Goal: Information Seeking & Learning: Learn about a topic

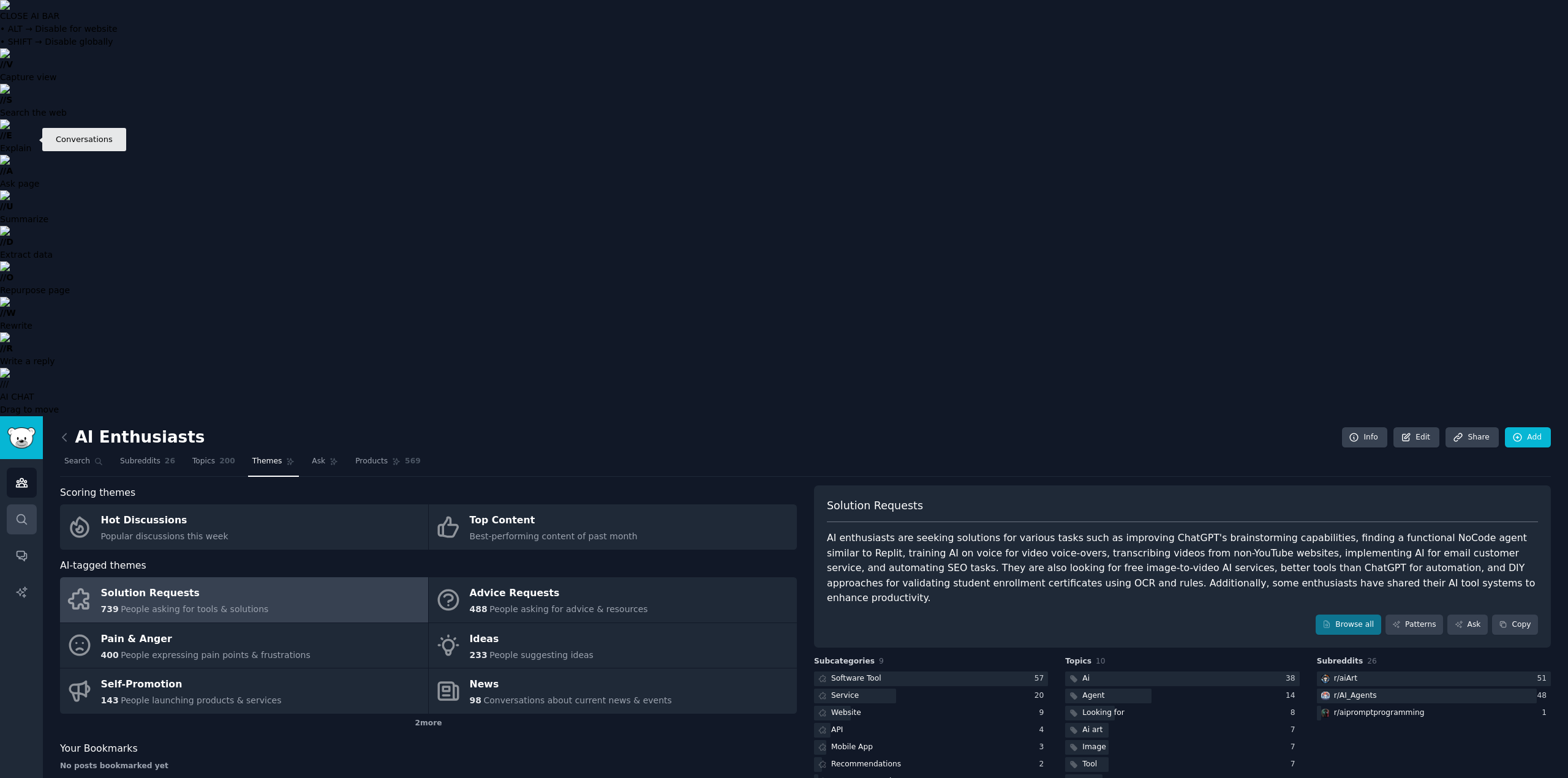
click at [12, 505] on link "Search" at bounding box center [21, 520] width 30 height 30
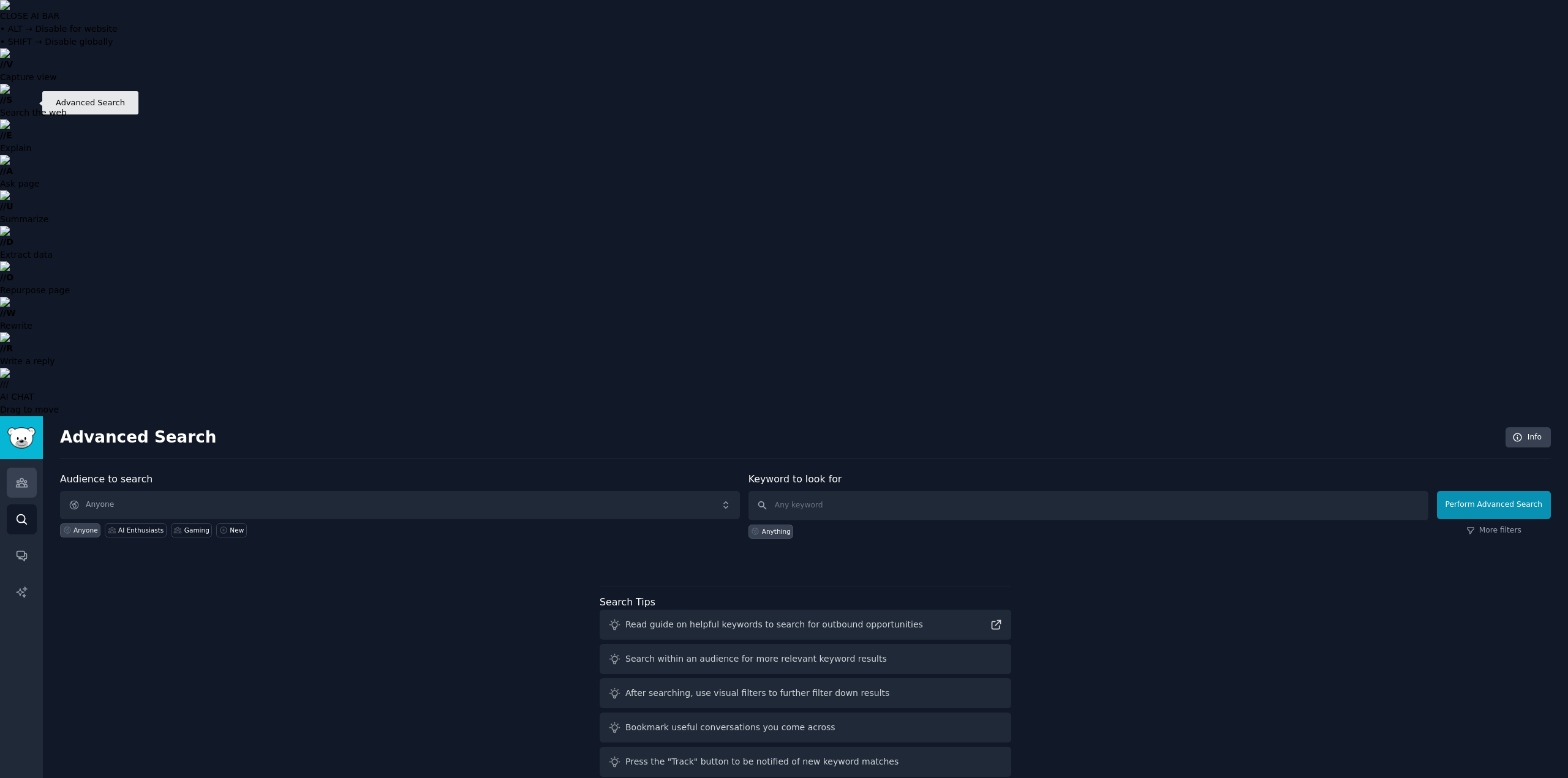
click at [19, 468] on link "Audiences" at bounding box center [21, 483] width 30 height 30
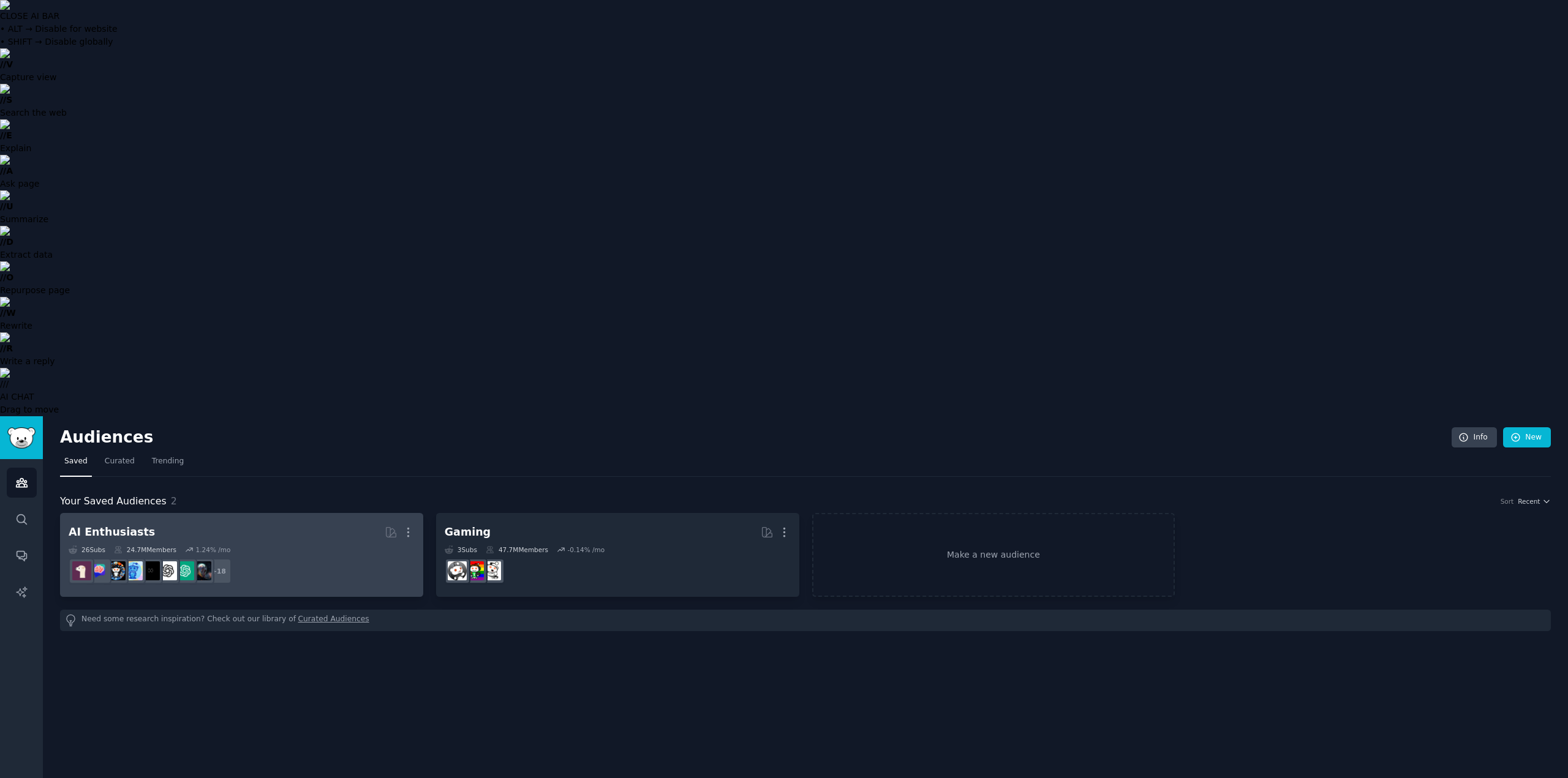
click at [282, 521] on h2 "AI Enthusiasts More" at bounding box center [242, 532] width 346 height 21
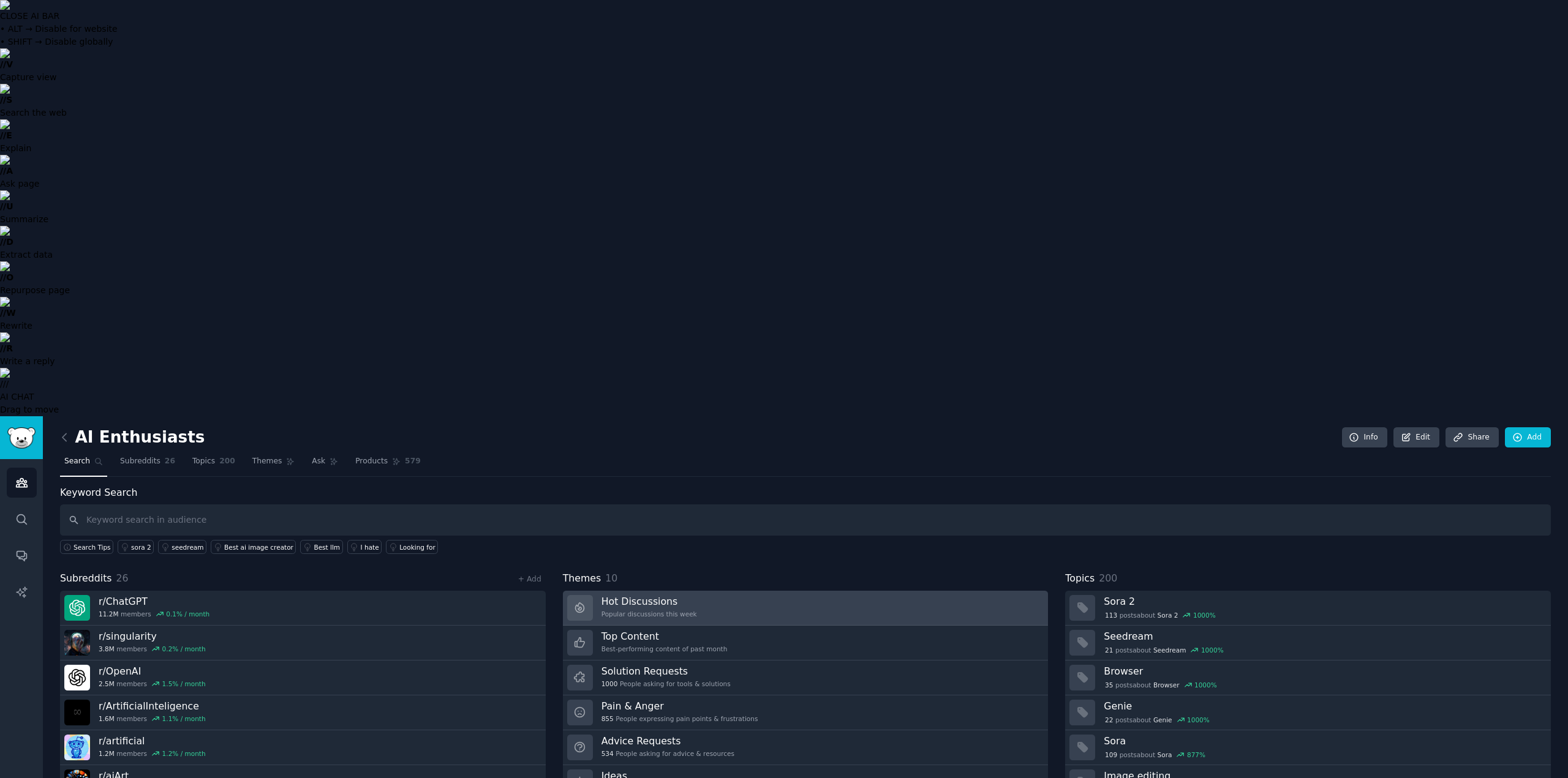
click at [663, 595] on h3 "Hot Discussions" at bounding box center [649, 601] width 96 height 13
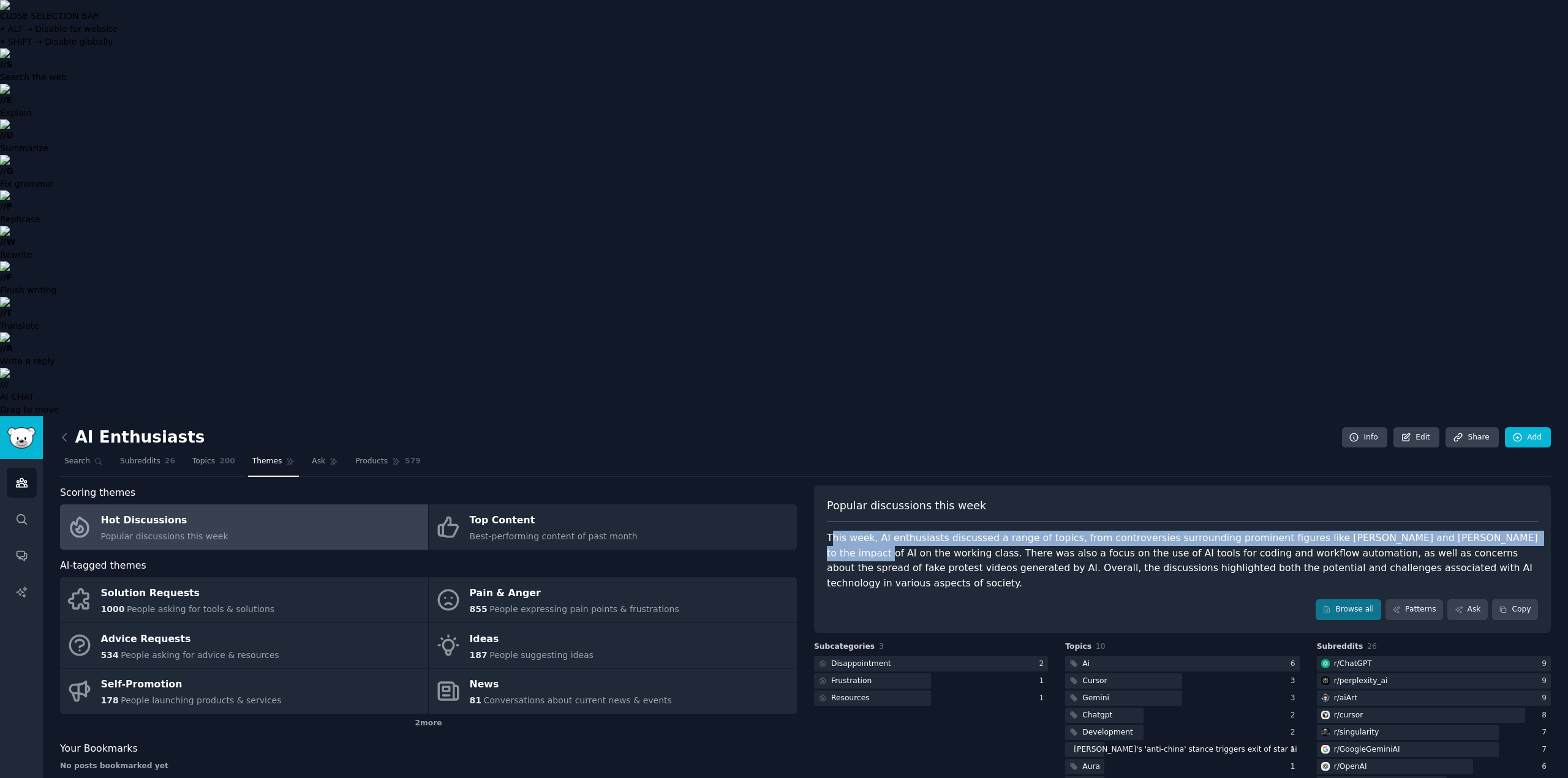
drag, startPoint x: 845, startPoint y: 129, endPoint x: 1488, endPoint y: 139, distance: 643.1
click at [1492, 531] on div "This week, AI enthusiasts discussed a range of topics, from controversies surro…" at bounding box center [1183, 560] width 712 height 60
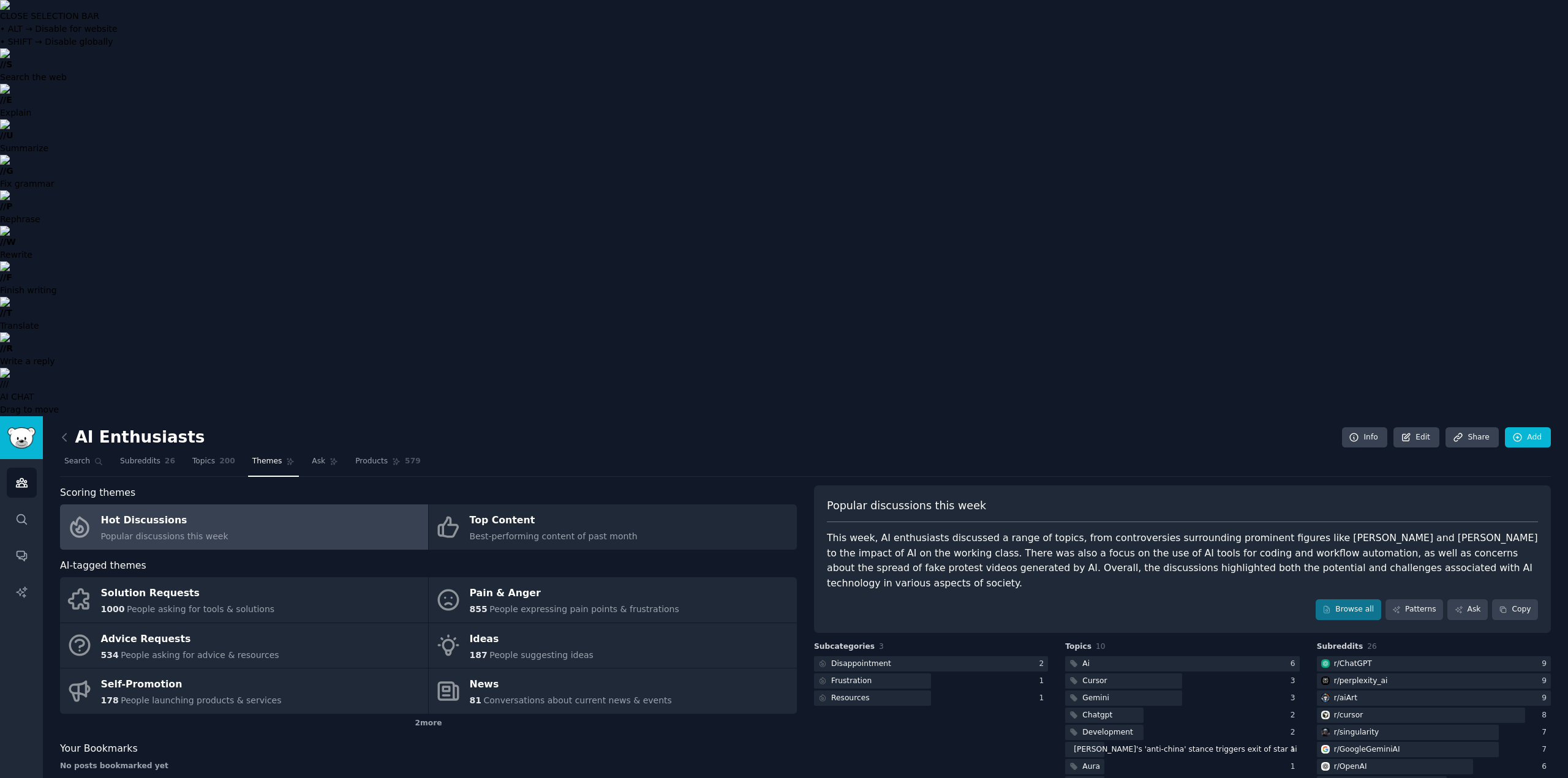
click at [1450, 531] on div "This week, AI enthusiasts discussed a range of topics, from controversies surro…" at bounding box center [1183, 560] width 712 height 60
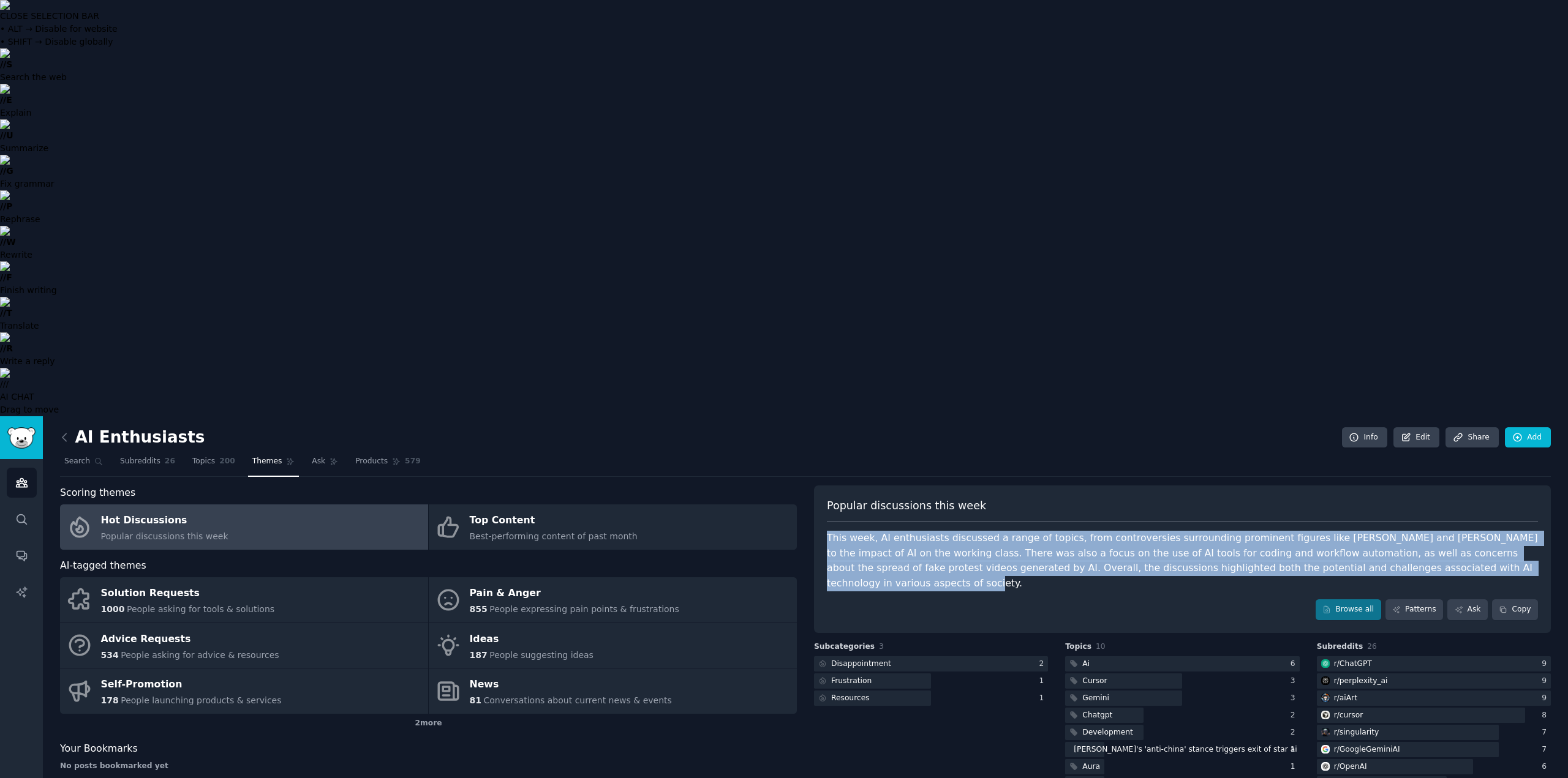
drag, startPoint x: 1413, startPoint y: 151, endPoint x: 827, endPoint y: 125, distance: 586.6
click at [827, 486] on div "Popular discussions this week This week, AI enthusiasts discussed a range of to…" at bounding box center [1183, 559] width 737 height 147
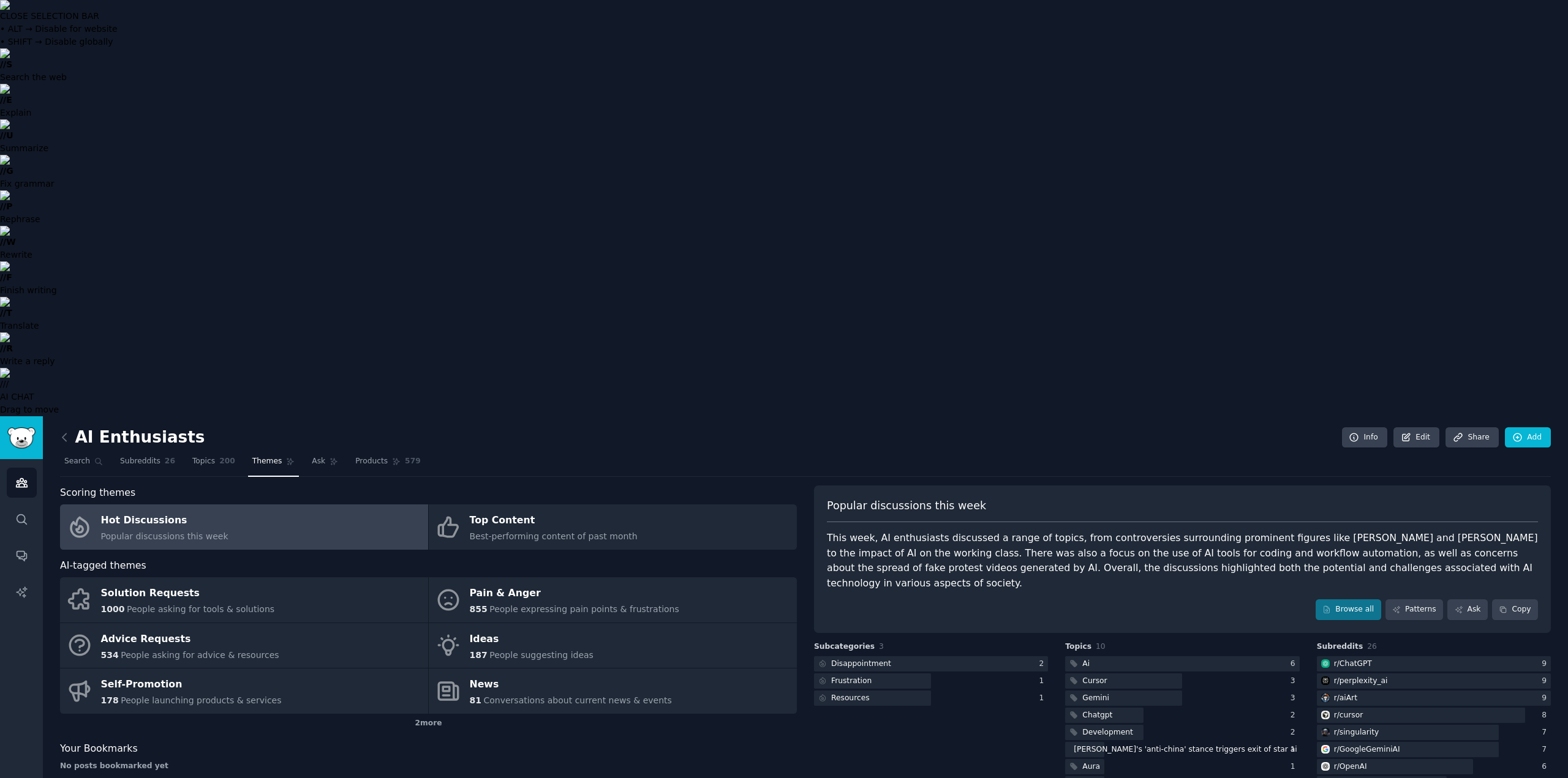
drag, startPoint x: 811, startPoint y: 214, endPoint x: 900, endPoint y: 221, distance: 89.3
click at [900, 486] on div "Scoring themes Hot Discussions Popular discussions this week Top Content Best-p…" at bounding box center [805, 786] width 1491 height 600
click at [312, 456] on span "Ask" at bounding box center [318, 461] width 14 height 11
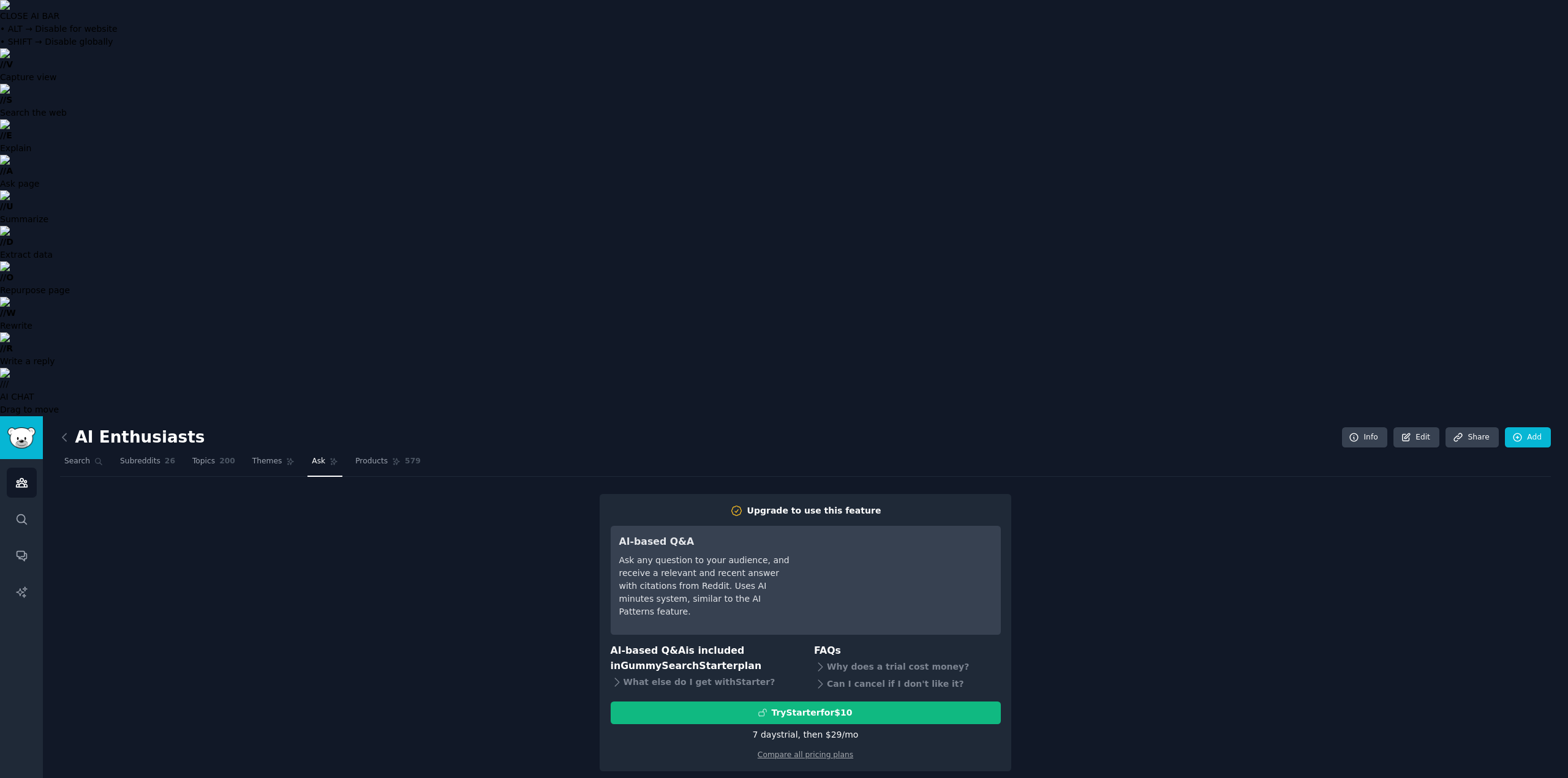
click at [230, 452] on nav "Search Subreddits 26 Topics 200 Themes Ask Products 579" at bounding box center [805, 464] width 1491 height 25
click at [248, 452] on link "Themes" at bounding box center [274, 464] width 51 height 25
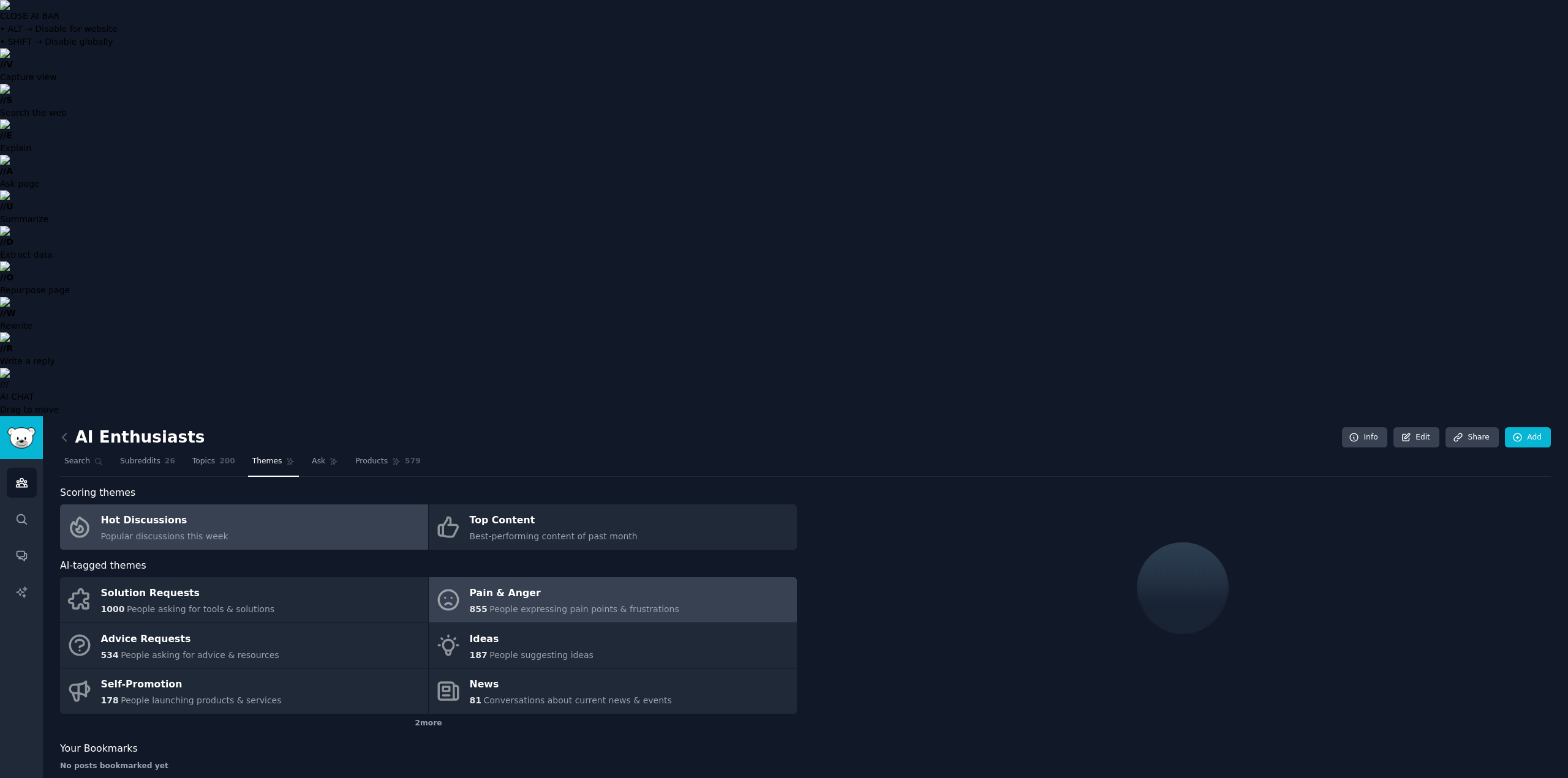
click at [558, 604] on span "People expressing pain points & frustrations" at bounding box center [584, 609] width 190 height 10
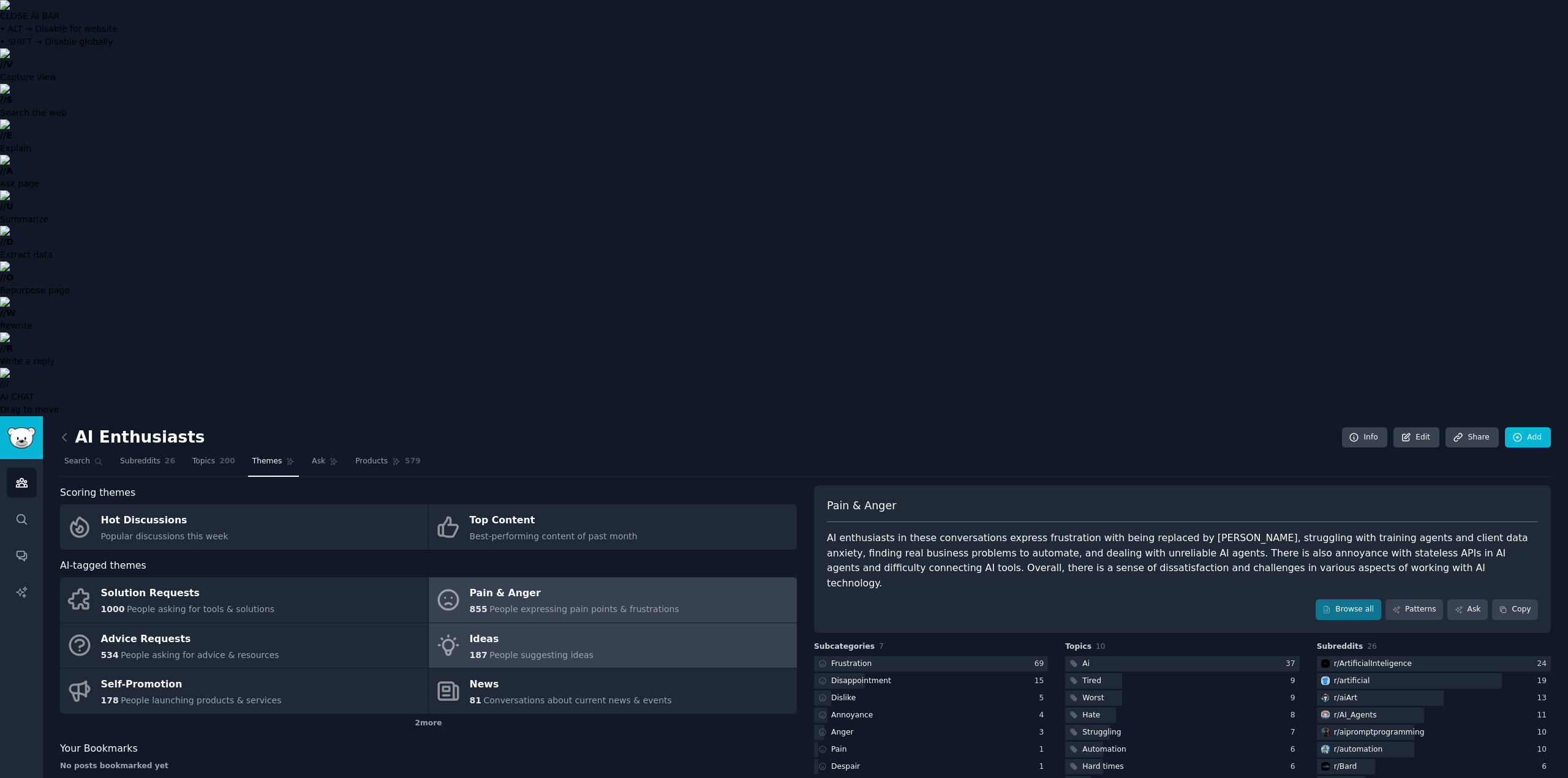
click at [521, 650] on span "People suggesting ideas" at bounding box center [541, 655] width 104 height 10
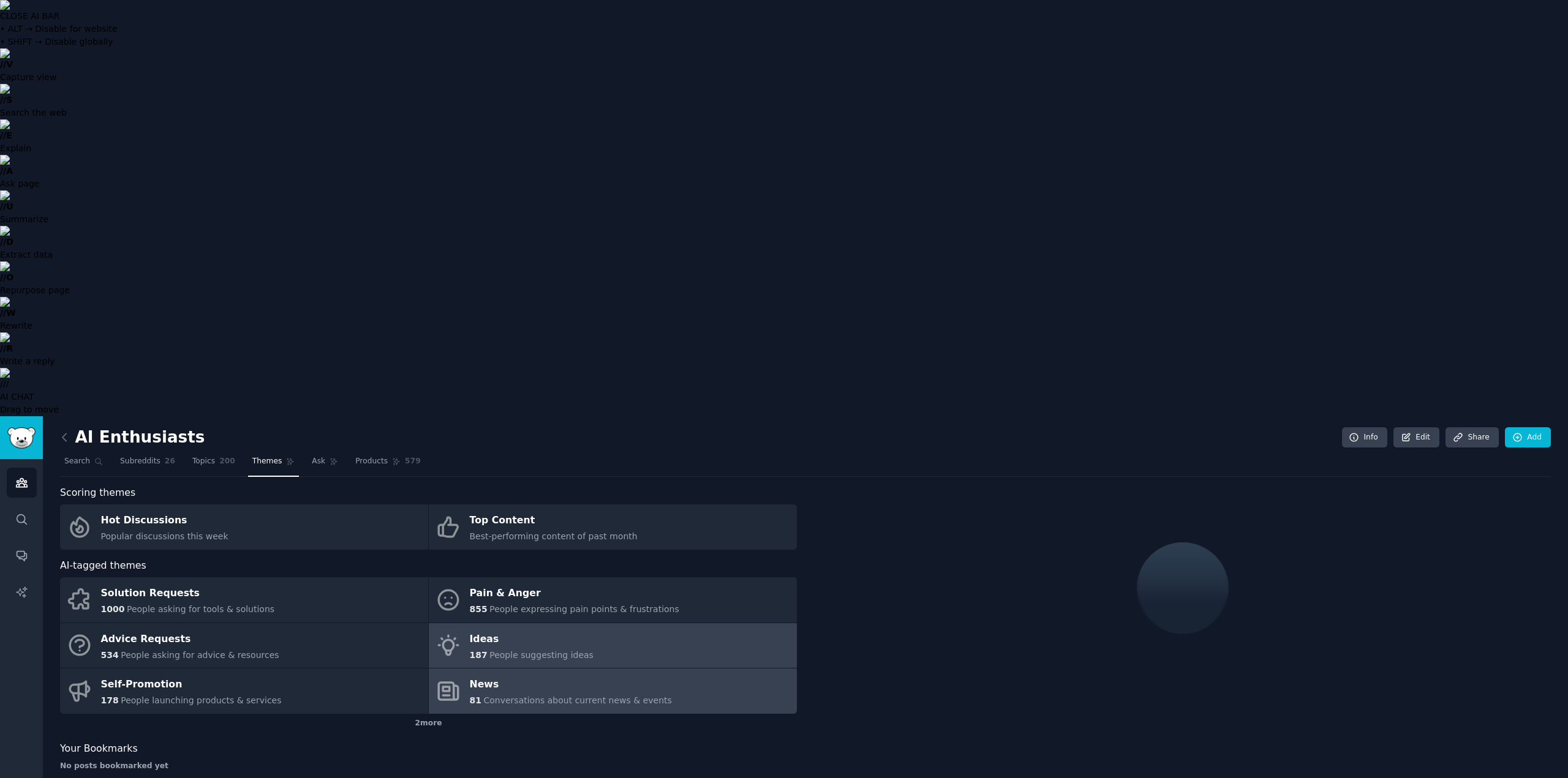
click at [550, 696] on span "Conversations about current news & events" at bounding box center [577, 700] width 188 height 10
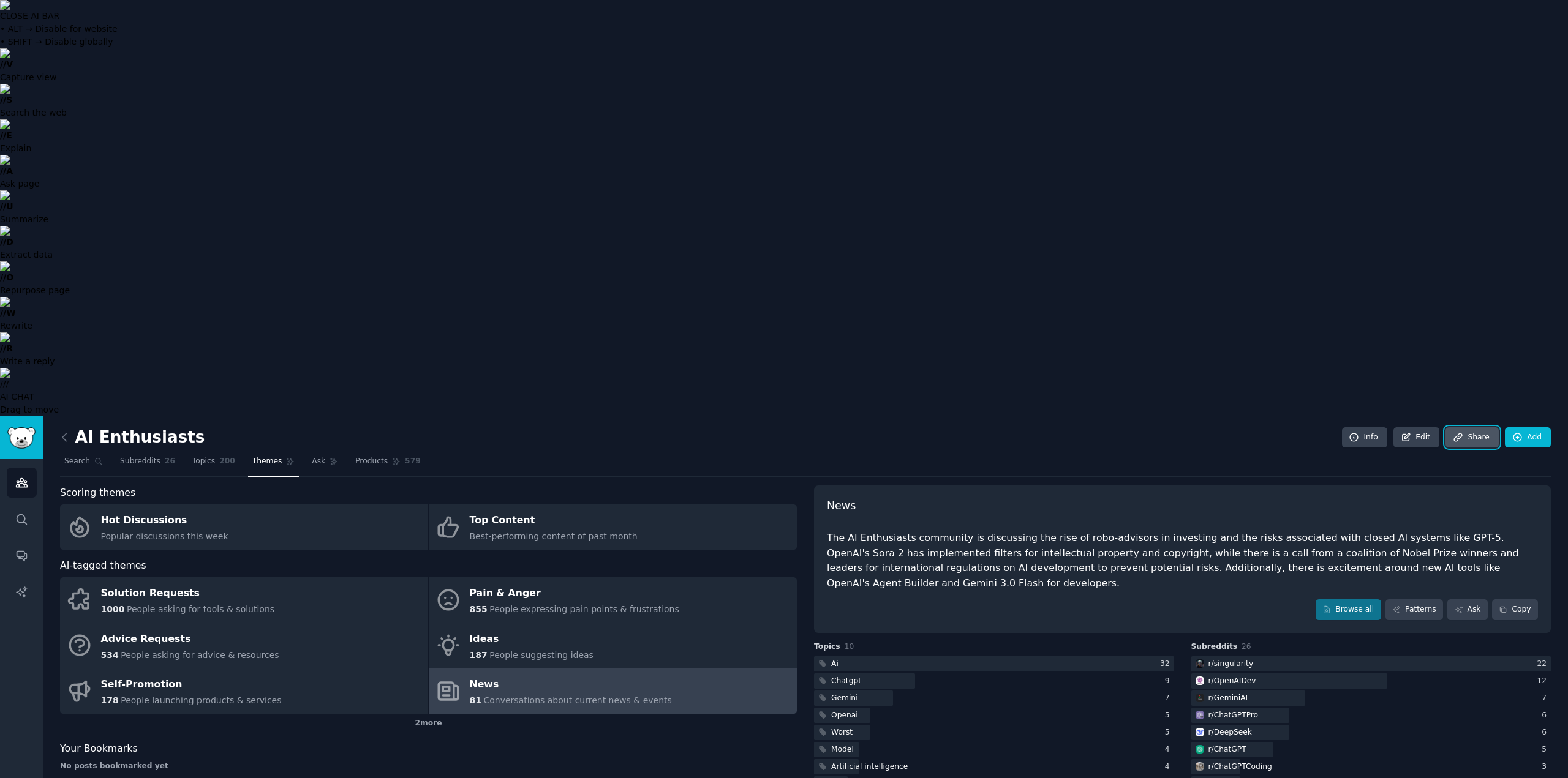
click at [1482, 427] on link "Share" at bounding box center [1472, 438] width 53 height 21
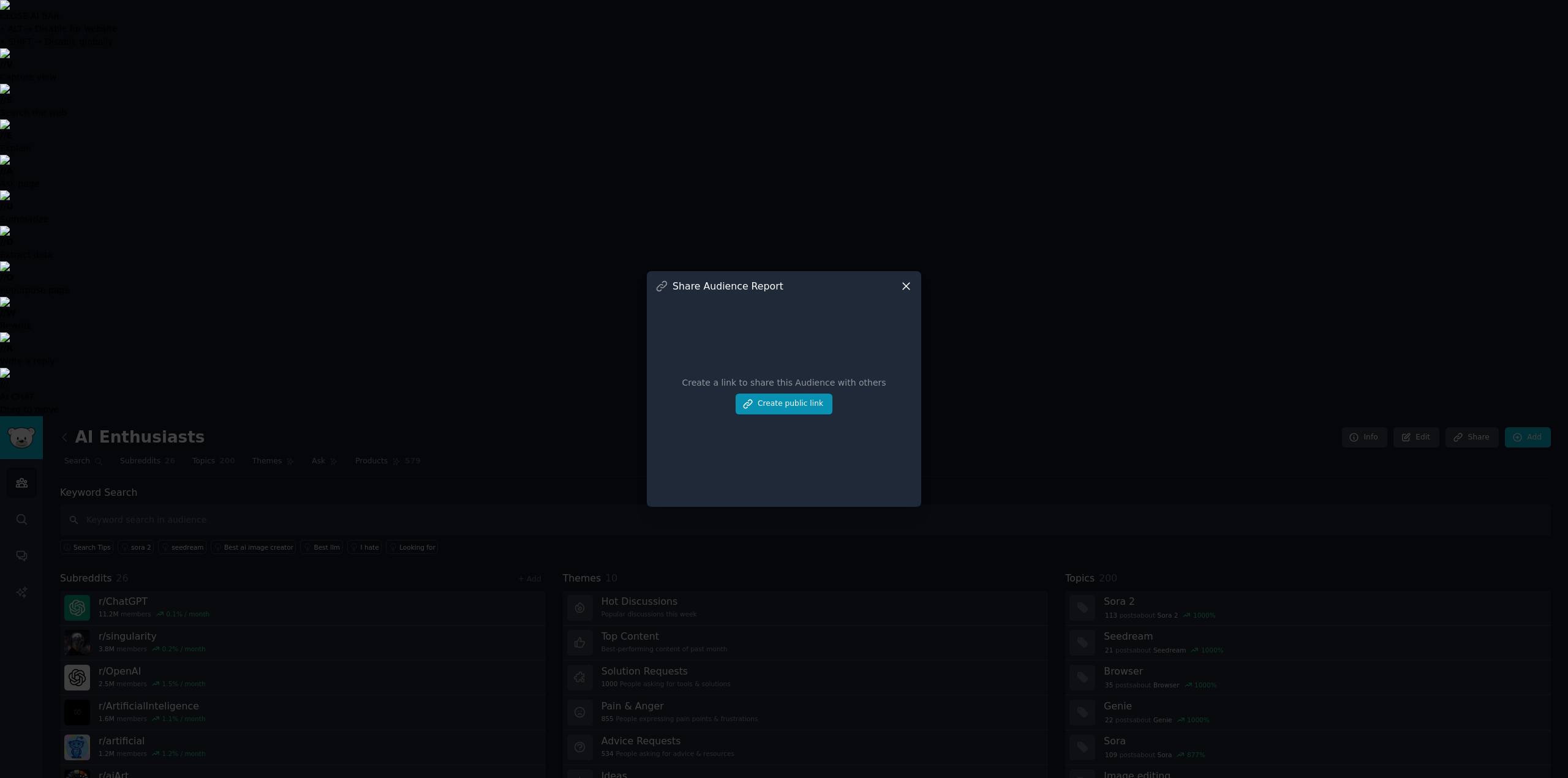
click at [908, 284] on icon at bounding box center [906, 286] width 6 height 6
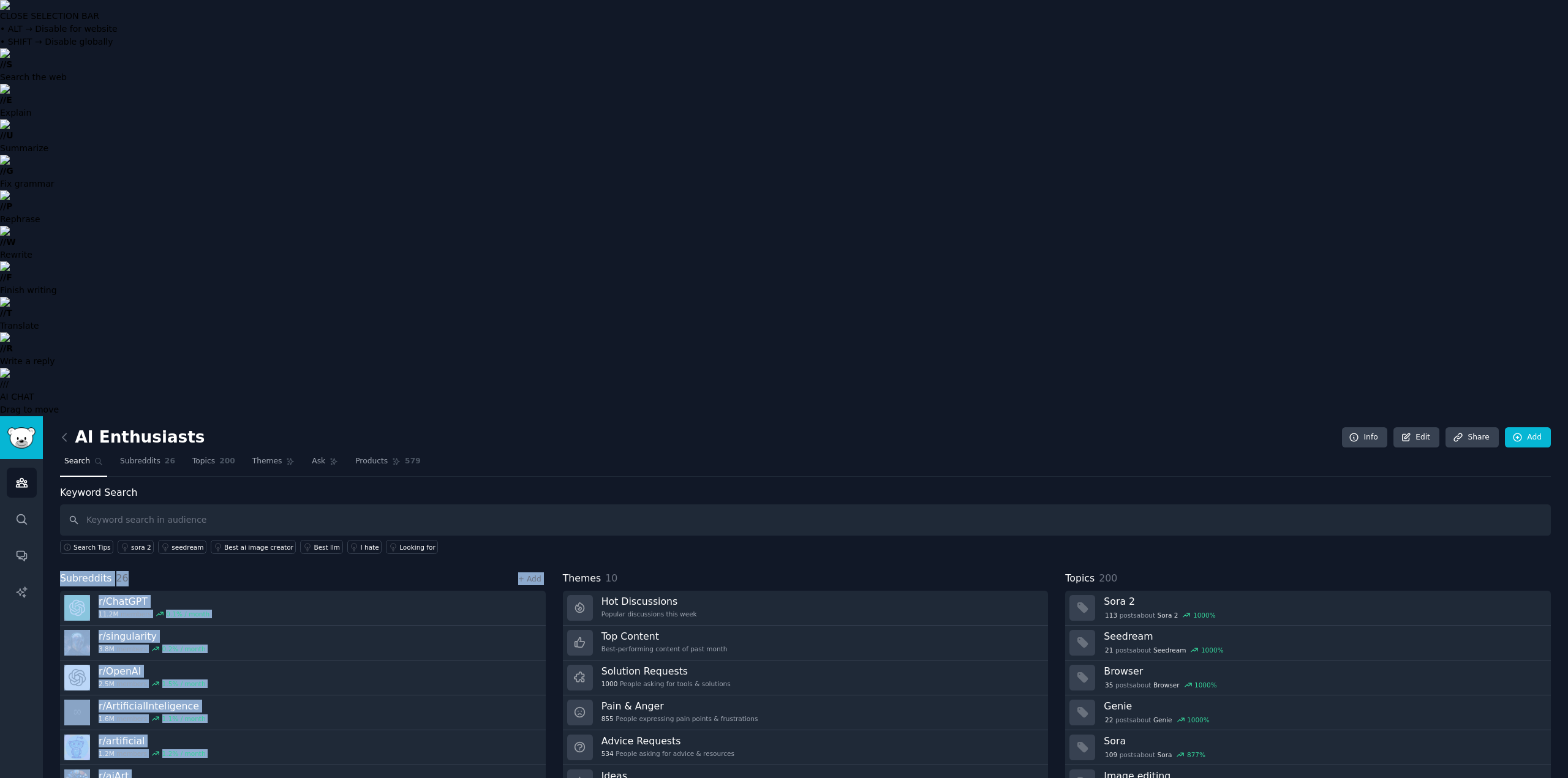
drag, startPoint x: 59, startPoint y: 162, endPoint x: 251, endPoint y: 409, distance: 312.8
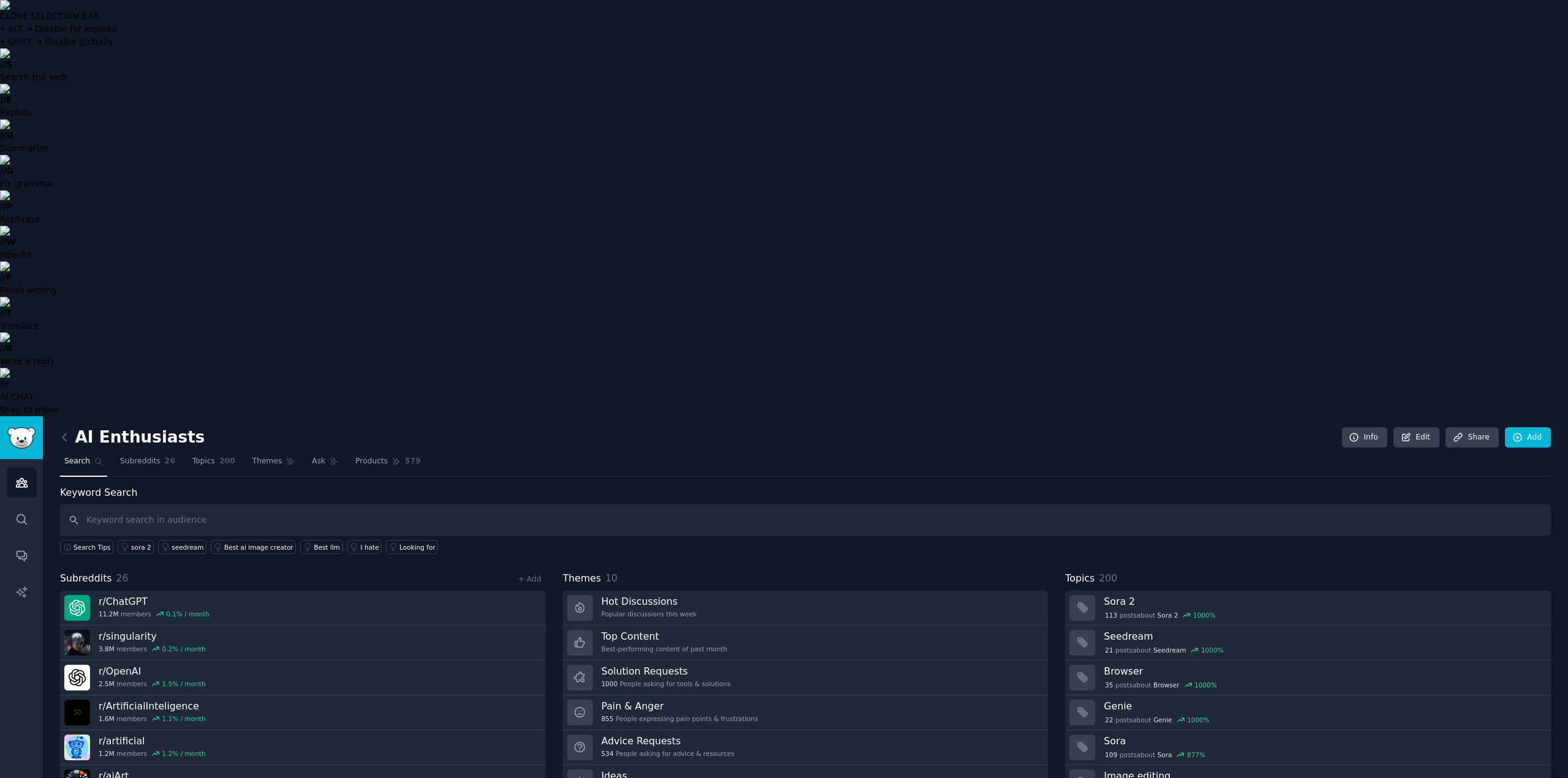
click at [614, 486] on div "Keyword Search Search Tips sora 2 seedream Best ai image creator Best llm I hat…" at bounding box center [805, 654] width 1491 height 336
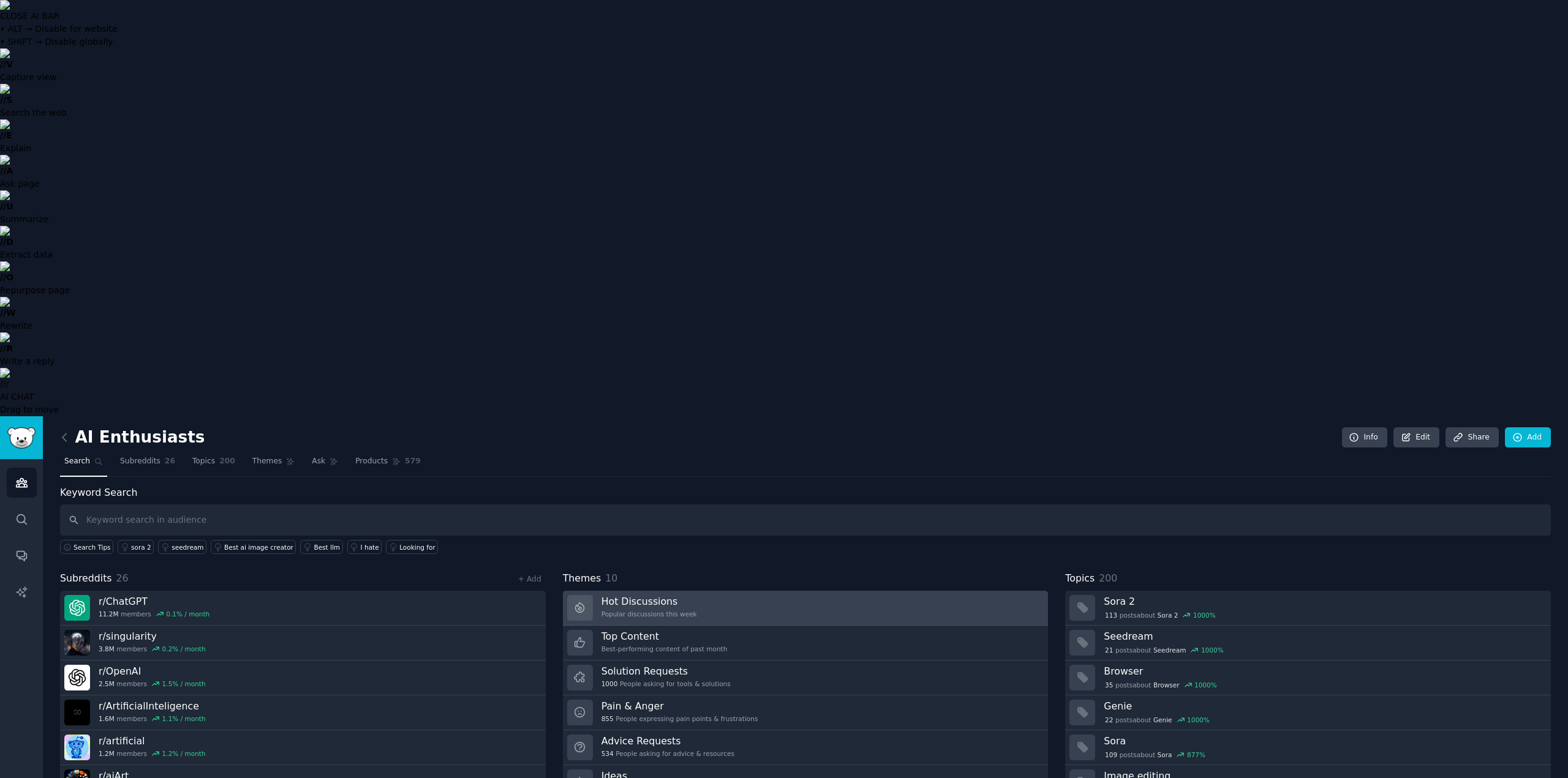
click at [630, 595] on h3 "Hot Discussions" at bounding box center [649, 601] width 96 height 13
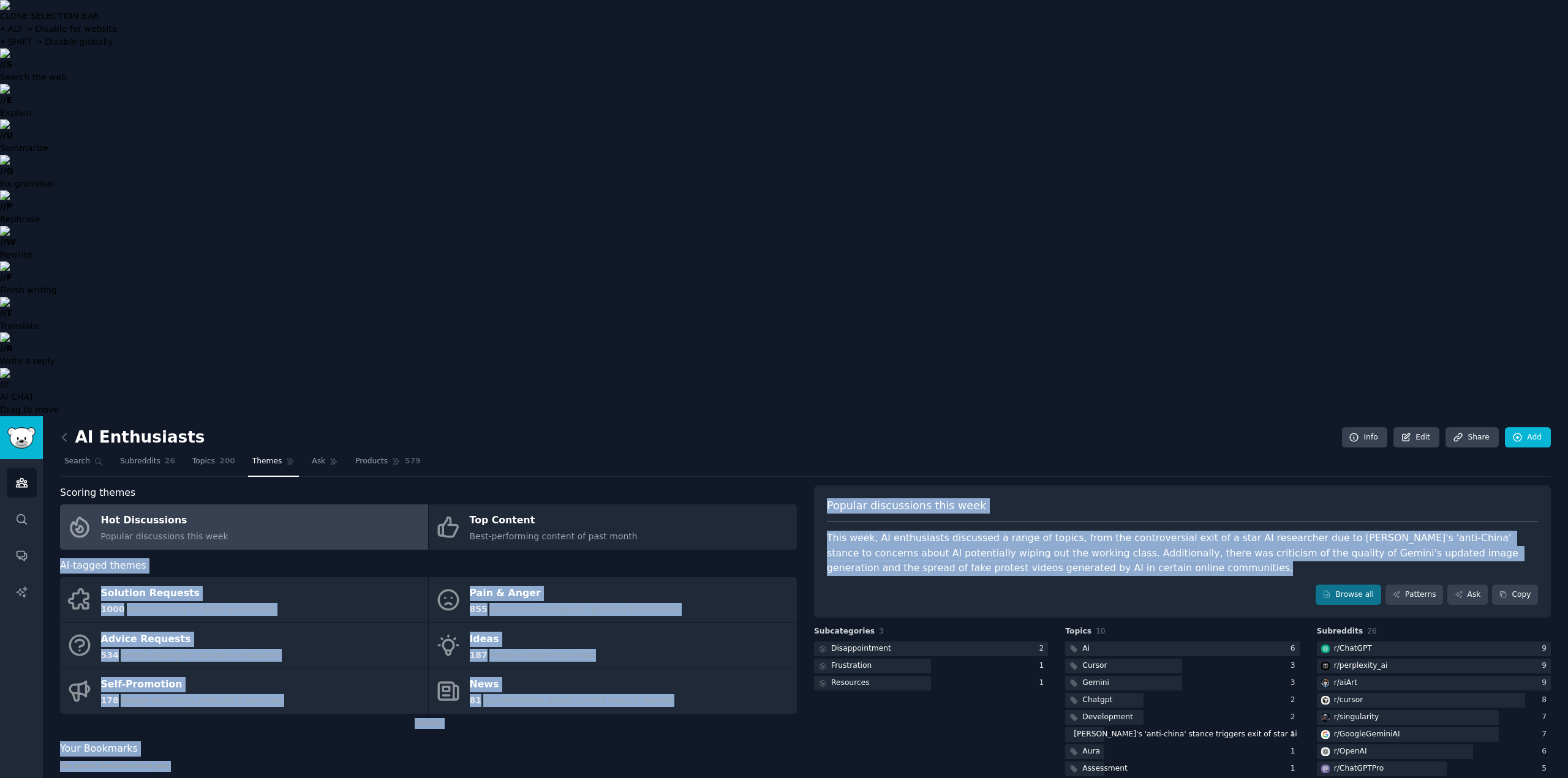
drag, startPoint x: 991, startPoint y: 152, endPoint x: 801, endPoint y: 118, distance: 193.0
click at [801, 486] on div "Scoring themes Hot Discussions Popular discussions this week Top Content Best-p…" at bounding box center [805, 778] width 1491 height 584
click at [1101, 584] on div "Browse all Patterns Ask Copy" at bounding box center [1183, 595] width 712 height 21
